Goal: Task Accomplishment & Management: Manage account settings

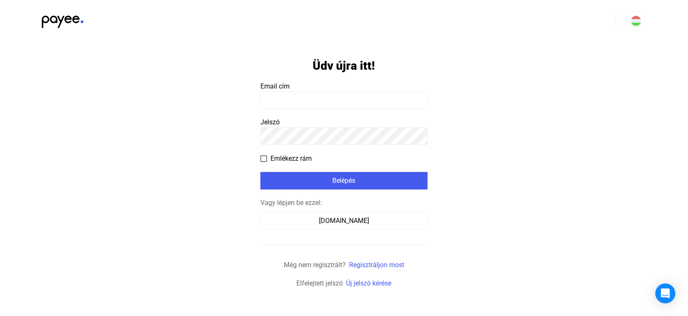
click at [347, 97] on input at bounding box center [343, 101] width 167 height 18
type input "**********"
click at [289, 164] on form "**********" at bounding box center [343, 165] width 167 height 247
click at [290, 159] on span "Emlékezz rám" at bounding box center [290, 159] width 41 height 10
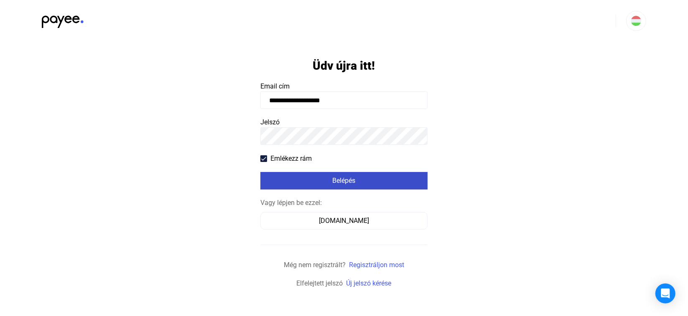
click at [295, 182] on div "Belépés" at bounding box center [344, 181] width 162 height 10
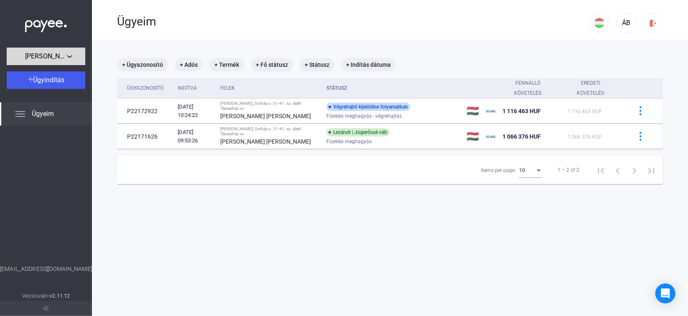
click at [52, 52] on span "[PERSON_NAME], Sorház u. 31-41. sz. alatti Társasház" at bounding box center [46, 56] width 42 height 10
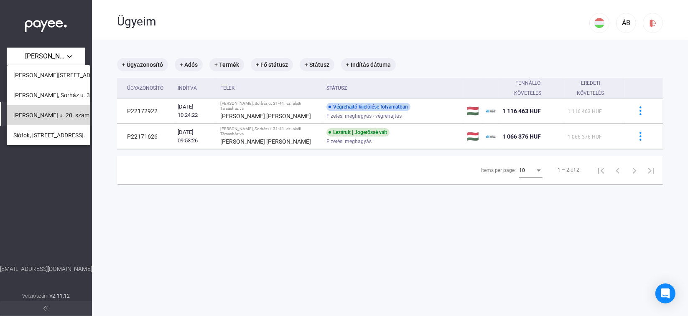
click at [43, 121] on button "[PERSON_NAME] u. 20. számú [GEOGRAPHIC_DATA]" at bounding box center [49, 115] width 84 height 20
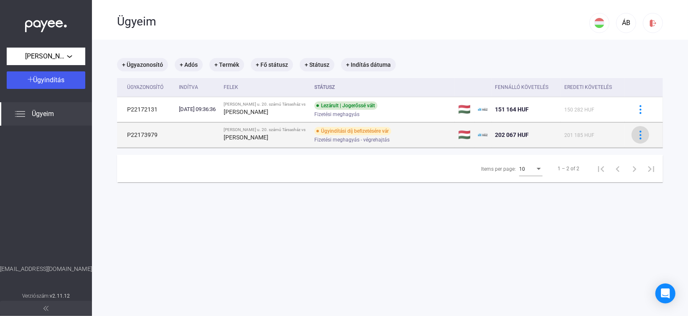
click at [636, 135] on img at bounding box center [640, 135] width 9 height 9
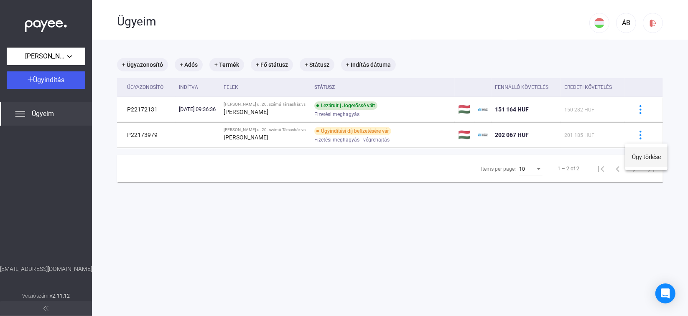
click at [639, 160] on button "Ügy törlése" at bounding box center [646, 157] width 42 height 20
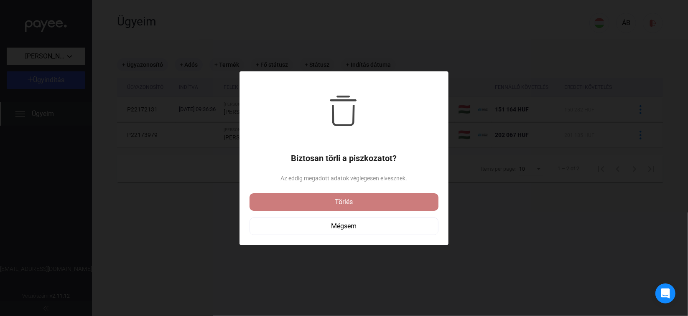
click at [345, 201] on div "Törlés" at bounding box center [344, 202] width 184 height 10
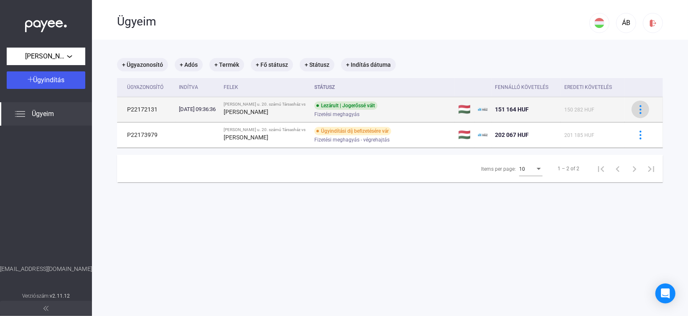
click at [636, 112] on img at bounding box center [640, 109] width 9 height 9
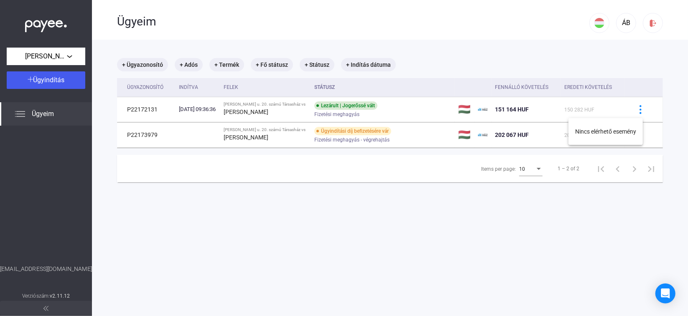
click at [403, 118] on div at bounding box center [344, 158] width 688 height 316
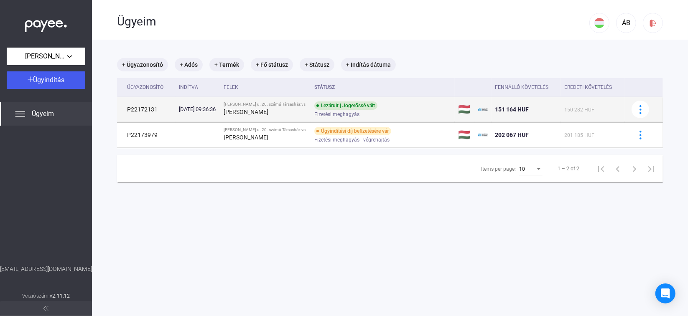
click at [328, 109] on div "Lezárult | Jogerőssé vált" at bounding box center [345, 106] width 63 height 8
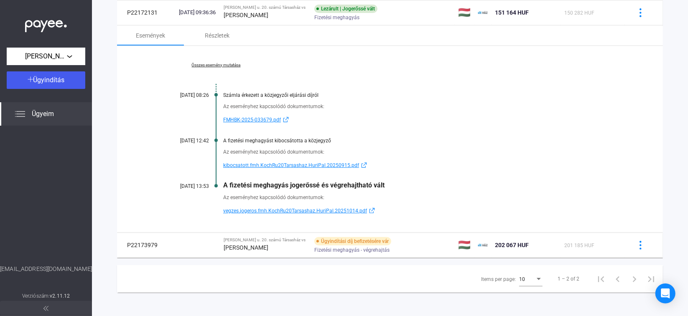
scroll to position [98, 0]
click at [255, 209] on span "vegzes.jogeros.fmh.KochRu20Tarsashaz.HuriPal.20251014.pdf" at bounding box center [295, 210] width 144 height 10
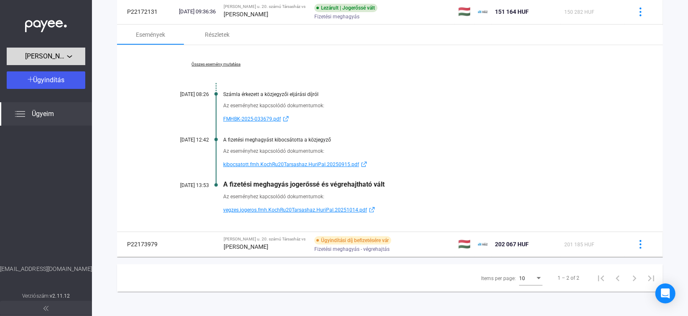
click at [46, 54] on span "[PERSON_NAME] u. 20. számú [GEOGRAPHIC_DATA]" at bounding box center [46, 56] width 42 height 10
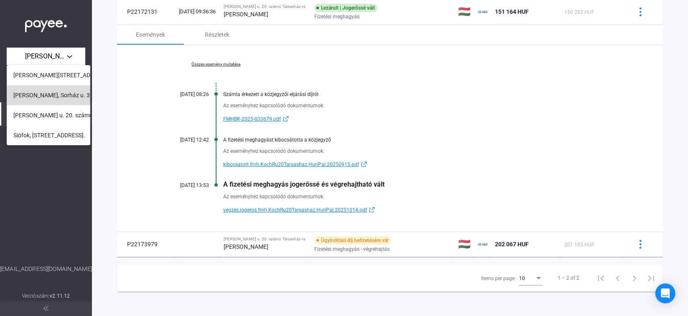
click at [46, 96] on span "[PERSON_NAME], Sorház u. 31-41. sz. alatti Társasház" at bounding box center [84, 95] width 142 height 10
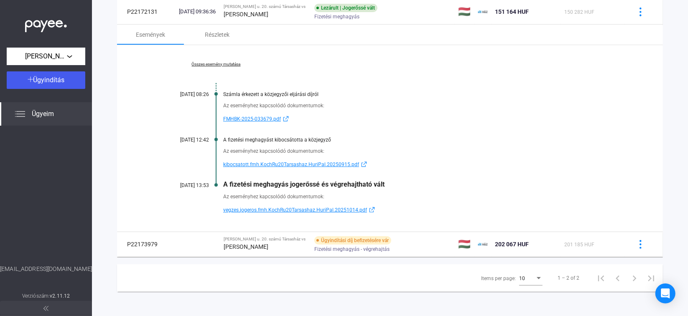
scroll to position [39, 0]
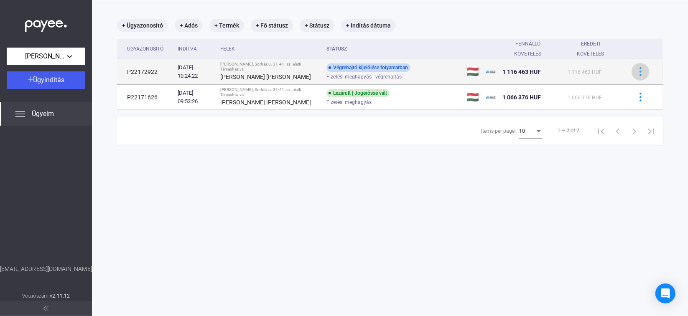
click at [633, 66] on button at bounding box center [640, 72] width 18 height 18
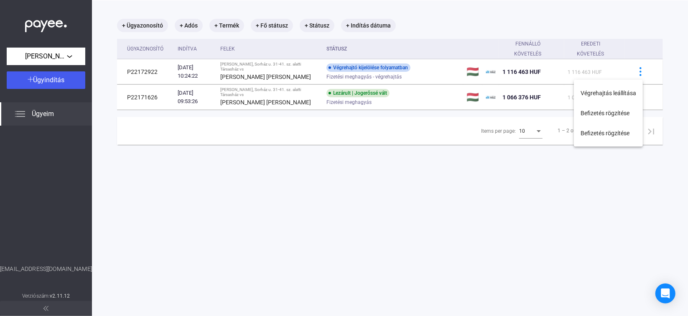
click at [325, 69] on div at bounding box center [344, 158] width 688 height 316
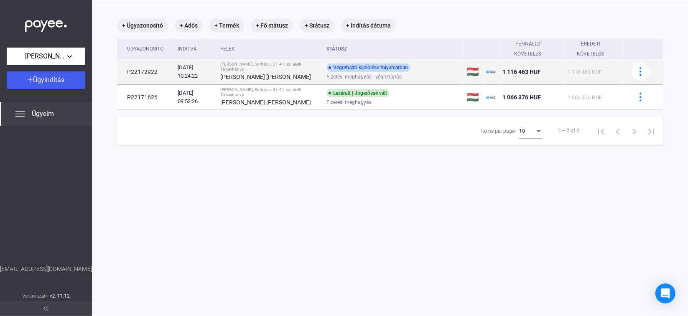
click at [267, 76] on strong "[PERSON_NAME] [PERSON_NAME]" at bounding box center [265, 77] width 91 height 7
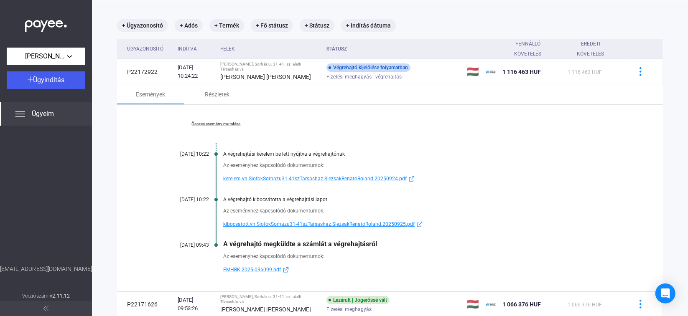
click at [277, 270] on span "FMHBK-2025-036099.pdf" at bounding box center [252, 270] width 58 height 10
